Goal: Task Accomplishment & Management: Manage account settings

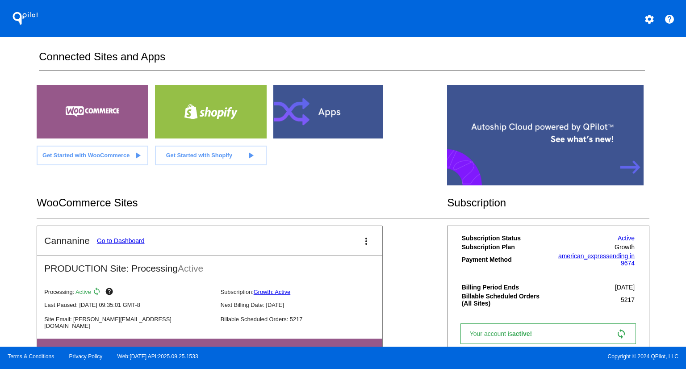
scroll to position [175, 0]
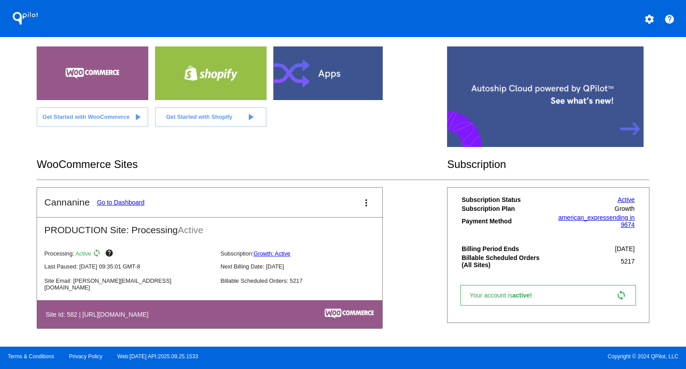
click at [126, 200] on link "Go to Dashboard" at bounding box center [121, 202] width 48 height 7
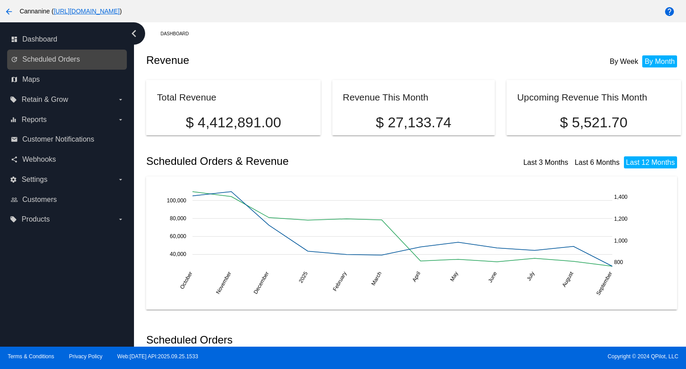
click at [81, 52] on div "update Scheduled Orders" at bounding box center [67, 60] width 120 height 20
click at [71, 56] on span "Scheduled Orders" at bounding box center [51, 59] width 58 height 8
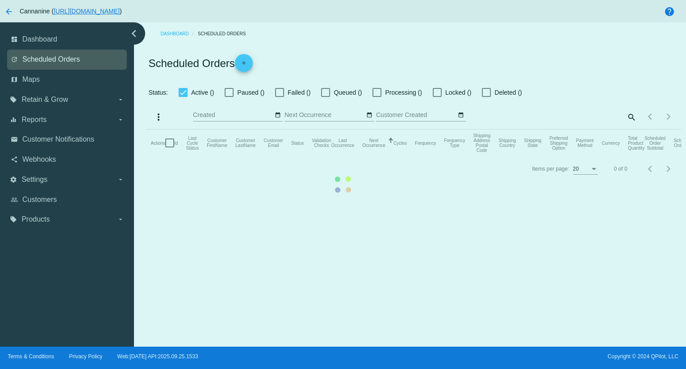
checkbox input "true"
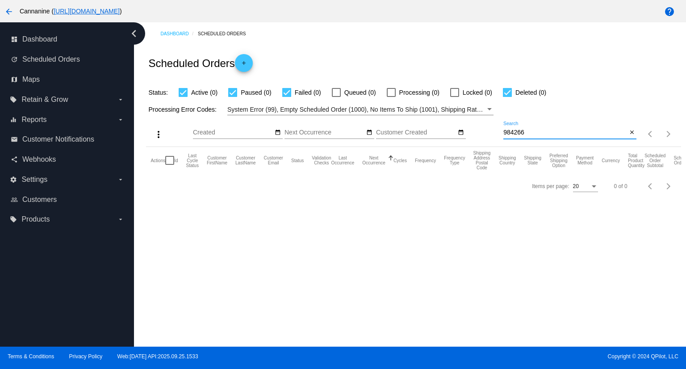
drag, startPoint x: 544, startPoint y: 131, endPoint x: 481, endPoint y: 131, distance: 63.4
click at [481, 131] on div "more_vert Sep Jan Feb Mar [DATE]" at bounding box center [413, 131] width 534 height 32
paste input "[EMAIL_ADDRESS][DOMAIN_NAME]"
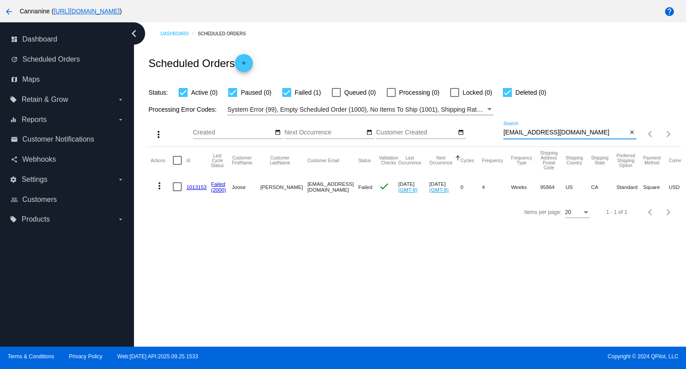
type input "[EMAIL_ADDRESS][DOMAIN_NAME]"
click at [160, 188] on mat-icon "more_vert" at bounding box center [159, 185] width 11 height 11
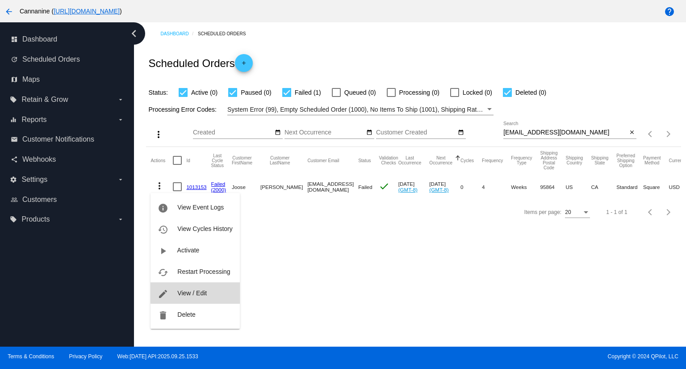
click at [197, 292] on span "View / Edit" at bounding box center [191, 292] width 29 height 7
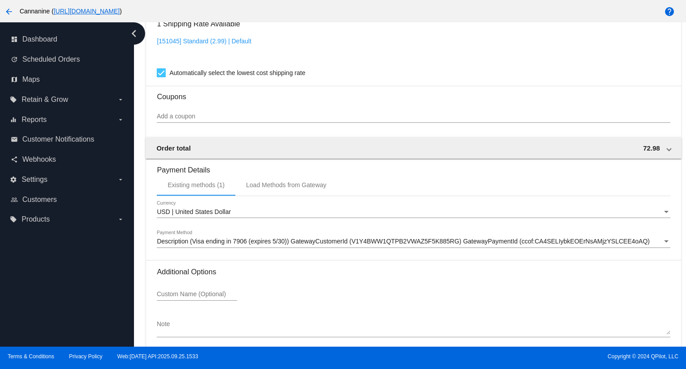
scroll to position [790, 0]
